Goal: Information Seeking & Learning: Learn about a topic

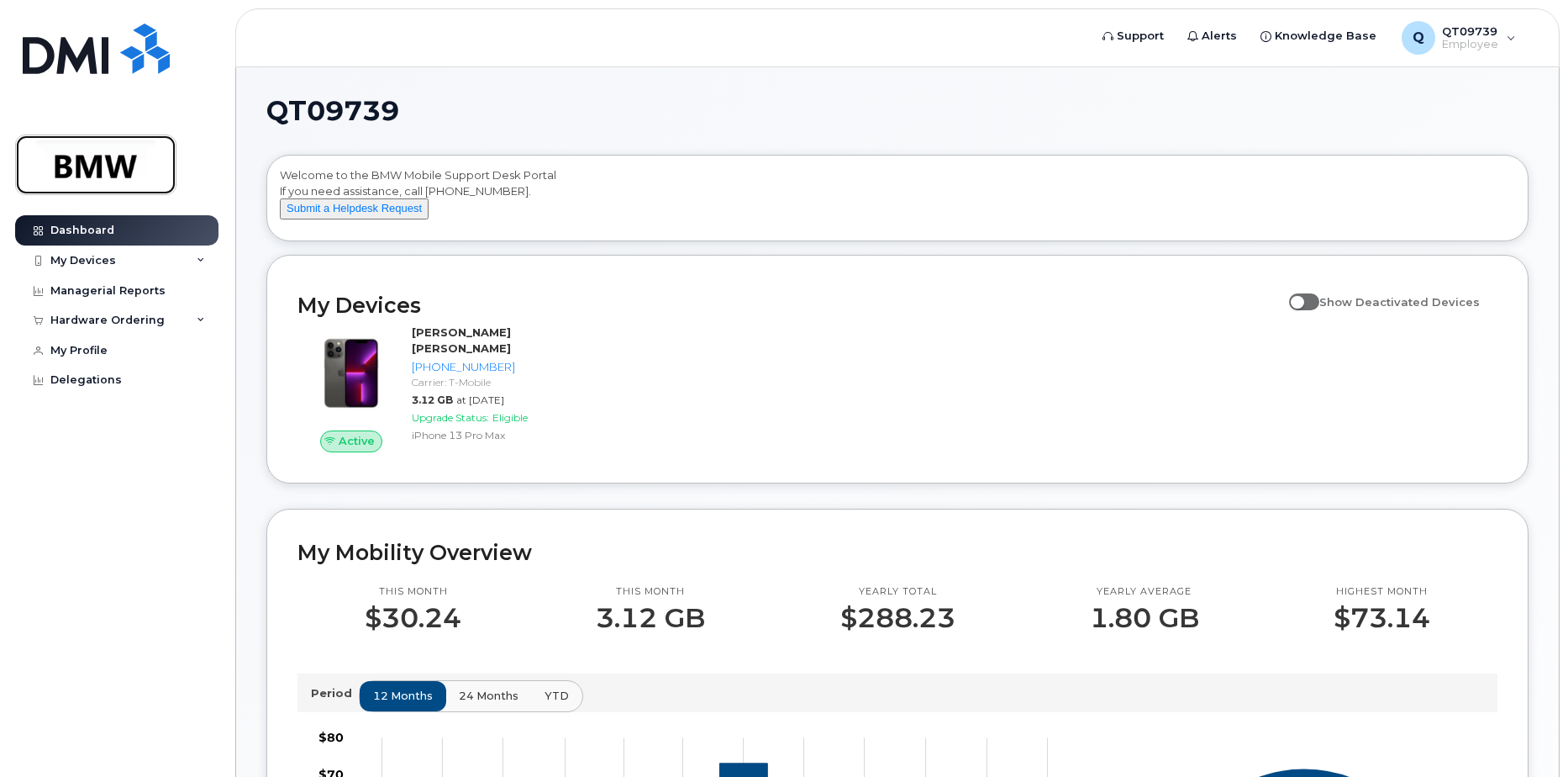
click at [142, 172] on img at bounding box center [95, 164] width 129 height 49
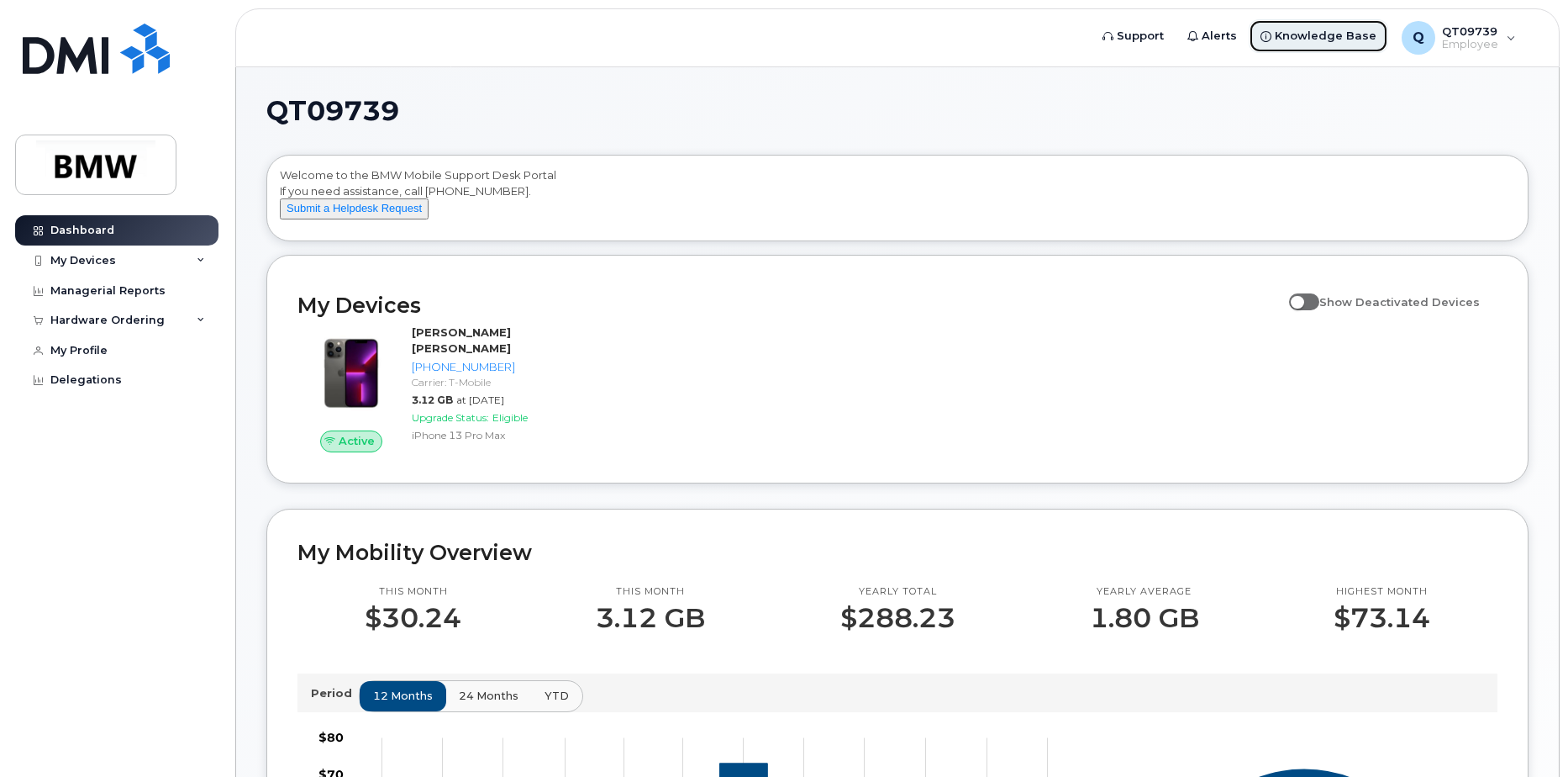
click at [1312, 35] on span "Knowledge Base" at bounding box center [1325, 35] width 102 height 17
